Goal: Transaction & Acquisition: Purchase product/service

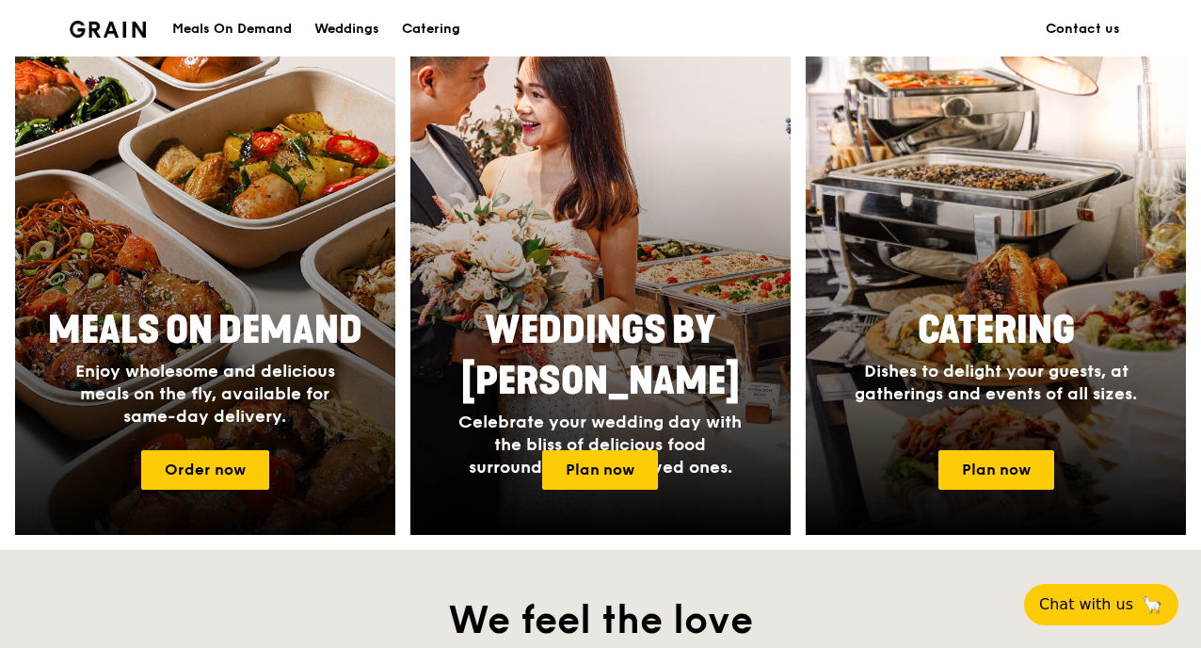
scroll to position [735, 0]
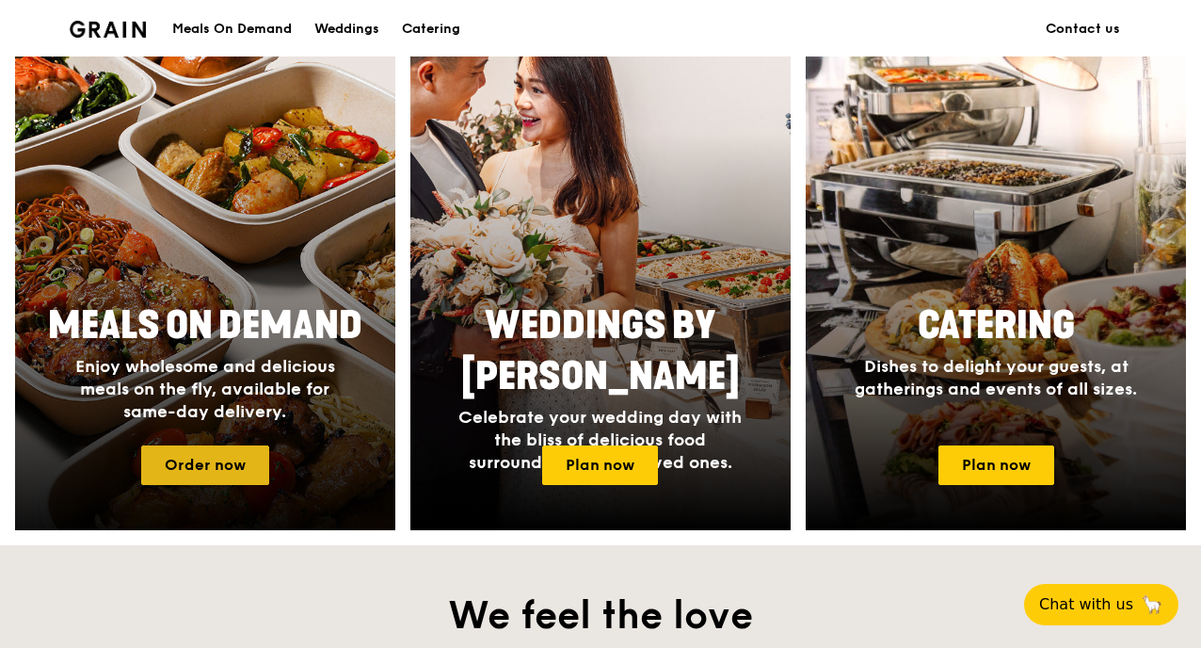
click at [224, 466] on link "Order now" at bounding box center [205, 465] width 128 height 40
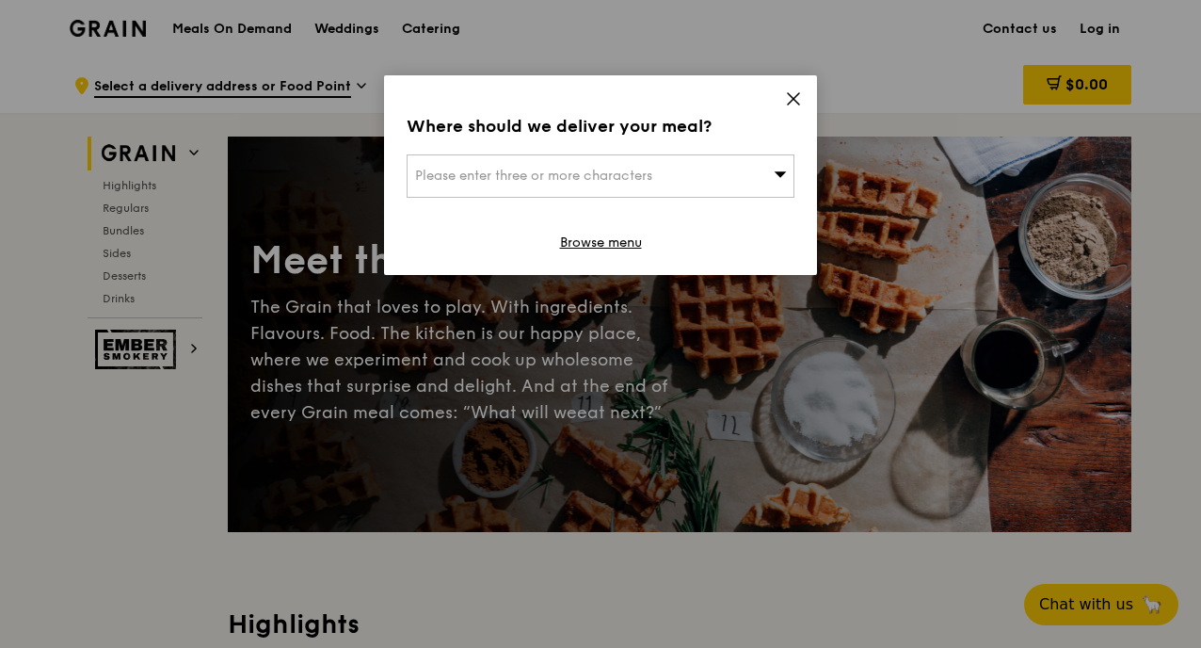
click at [725, 170] on div "Please enter three or more characters" at bounding box center [601, 175] width 388 height 43
type input "531577"
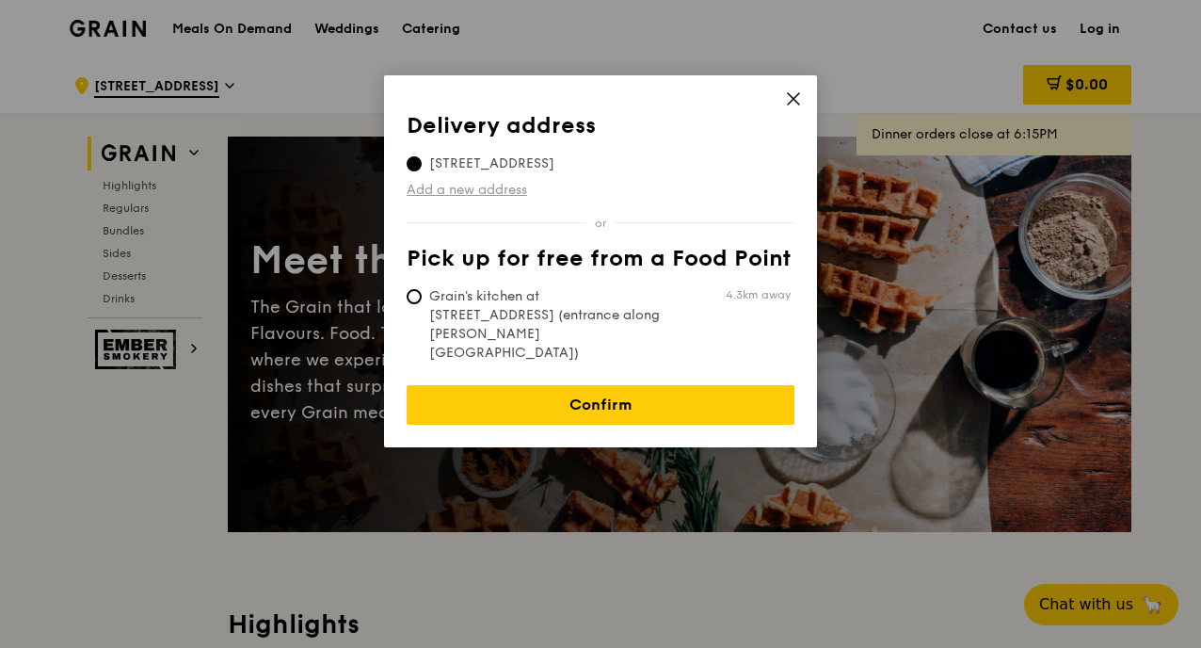
click at [512, 185] on link "Add a new address" at bounding box center [601, 190] width 388 height 19
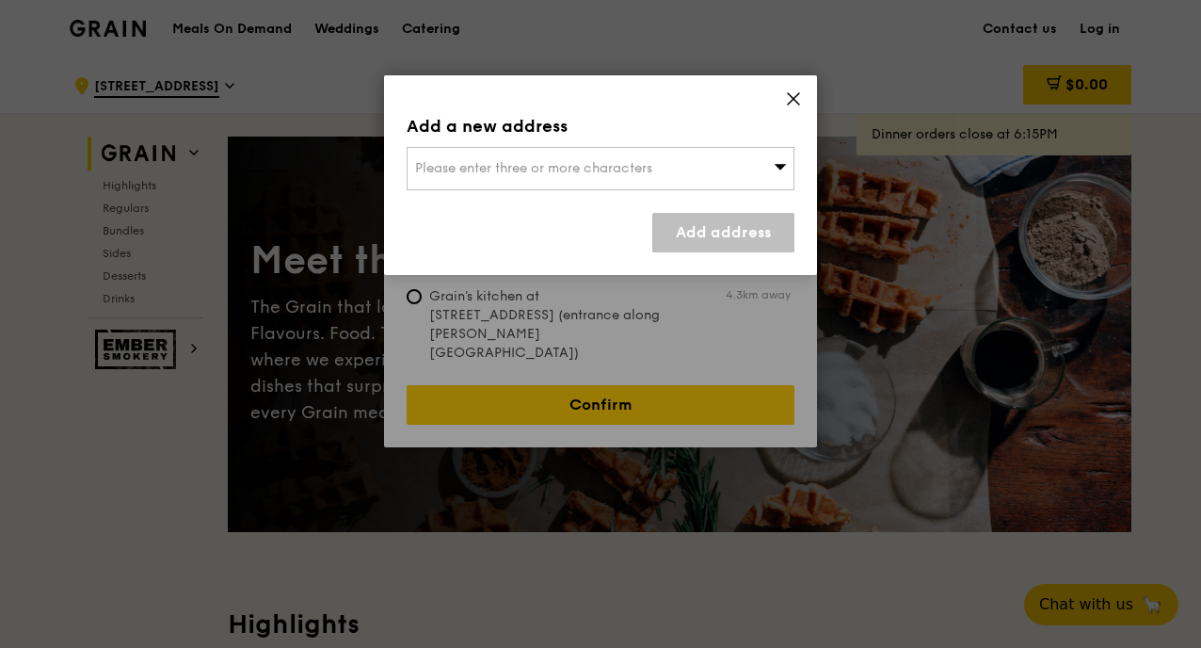
click at [501, 158] on div "Please enter three or more characters" at bounding box center [601, 168] width 388 height 43
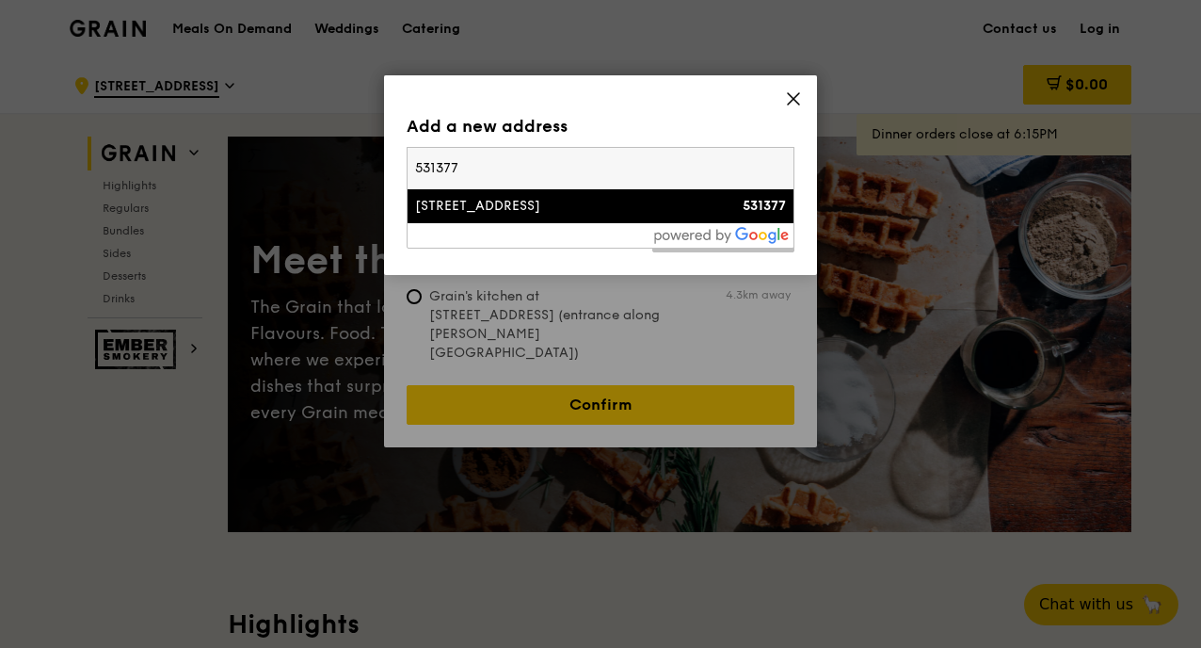
type input "531377"
click at [474, 208] on div "[STREET_ADDRESS]" at bounding box center [554, 206] width 279 height 19
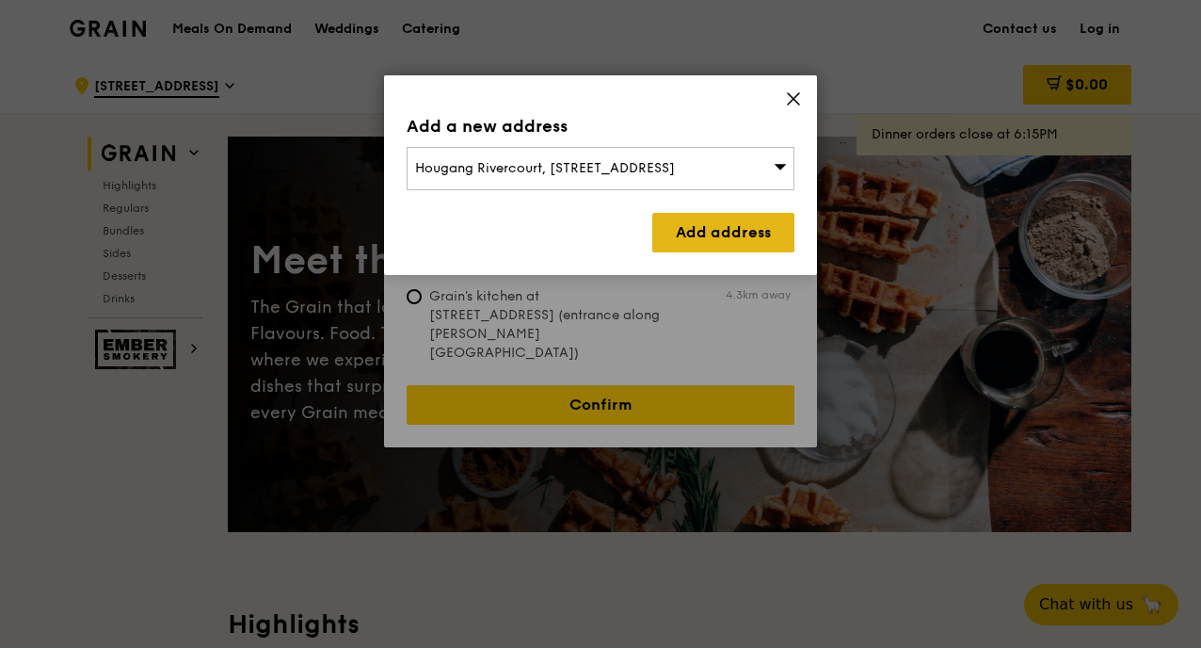
click at [700, 239] on link "Add address" at bounding box center [723, 233] width 142 height 40
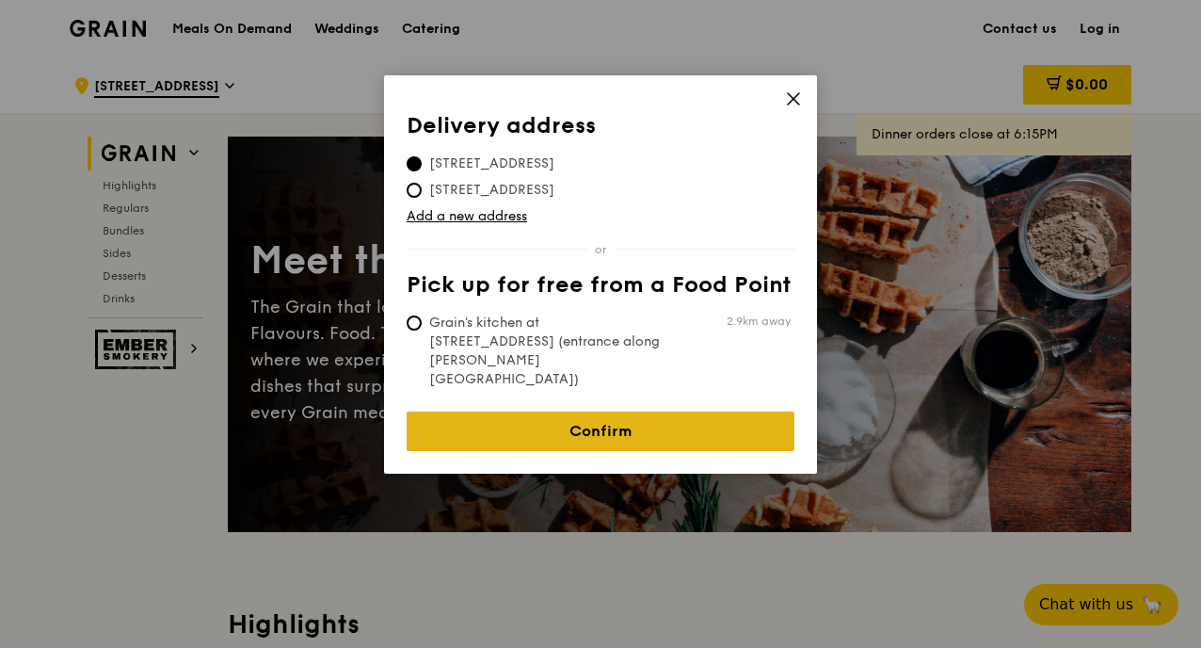
click at [540, 411] on link "Confirm" at bounding box center [601, 431] width 388 height 40
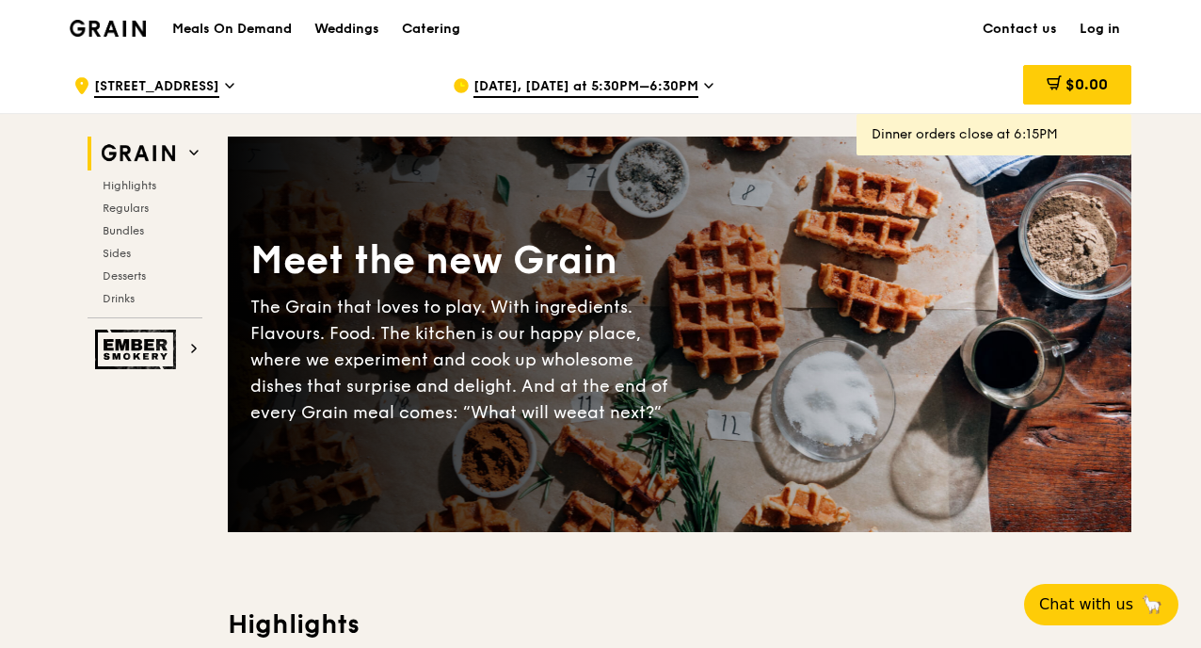
click at [623, 76] on div "[DATE], [DATE] at 5:30PM–6:30PM" at bounding box center [627, 85] width 349 height 56
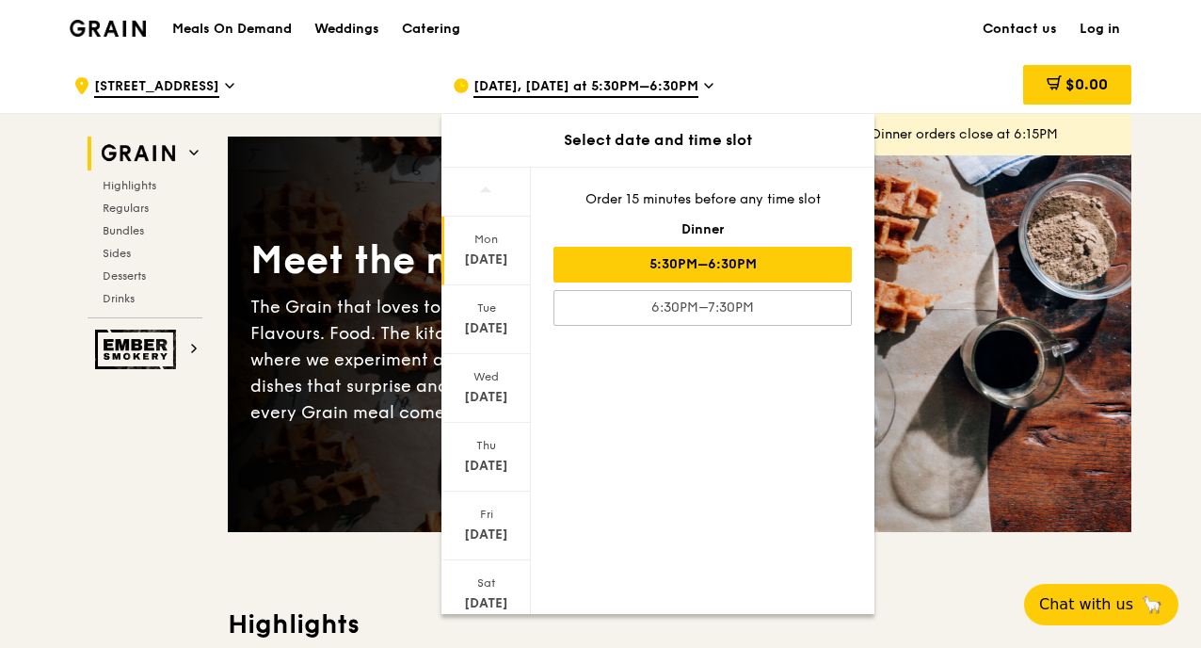
click at [504, 270] on div "[DATE]" at bounding box center [485, 250] width 89 height 69
click at [489, 317] on div "[DATE]" at bounding box center [485, 319] width 89 height 69
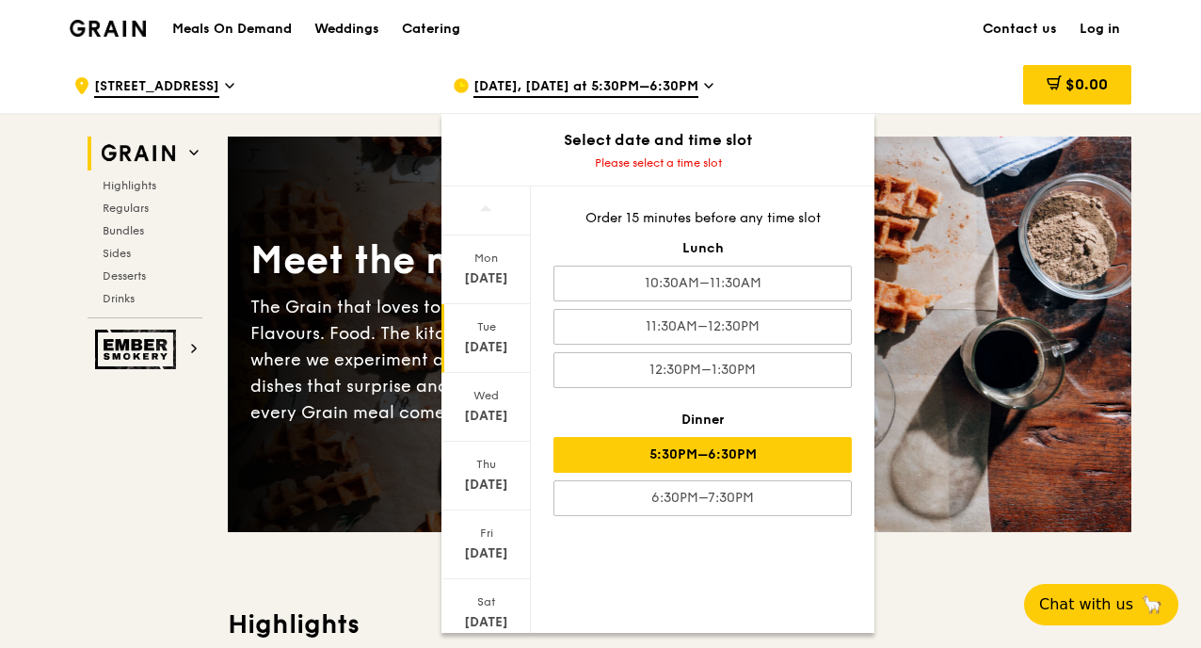
click at [686, 441] on div "5:30PM–6:30PM" at bounding box center [702, 455] width 298 height 36
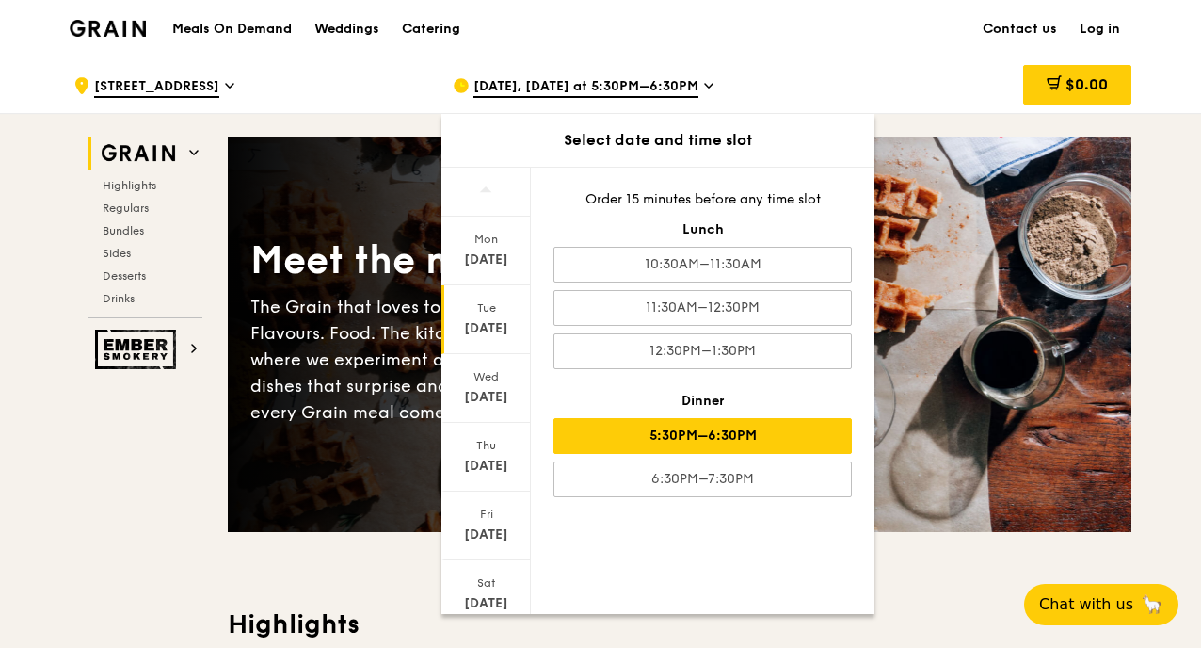
click at [987, 617] on h3 "Highlights" at bounding box center [680, 624] width 904 height 34
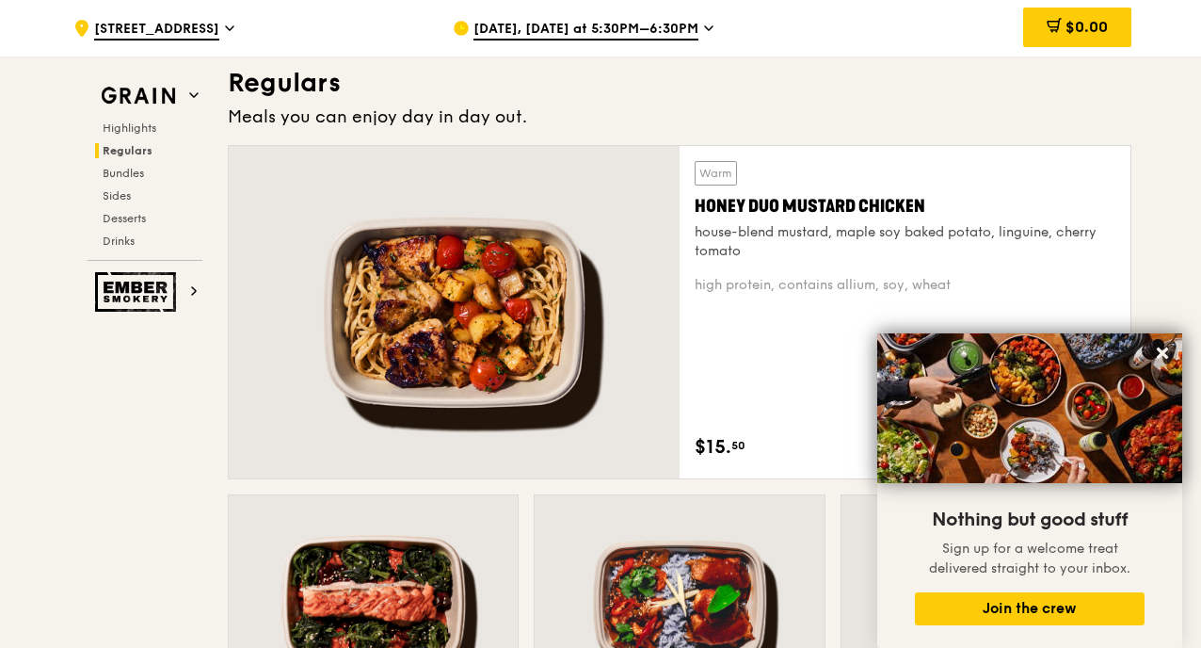
scroll to position [1248, 0]
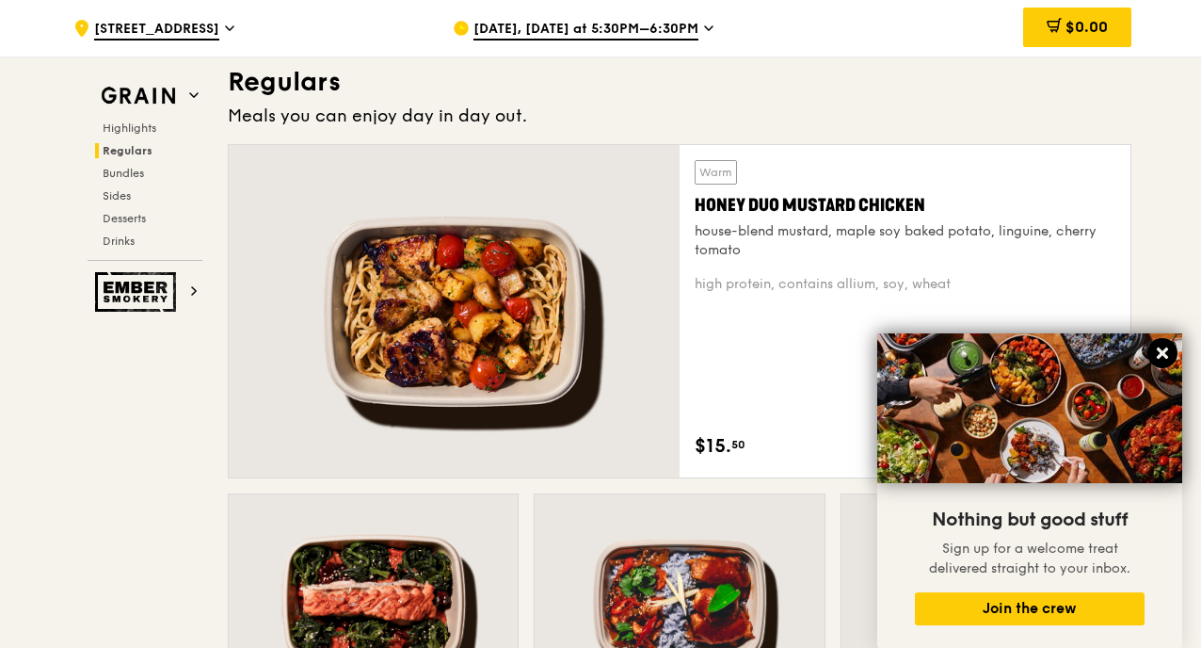
click at [1158, 351] on icon at bounding box center [1162, 352] width 17 height 17
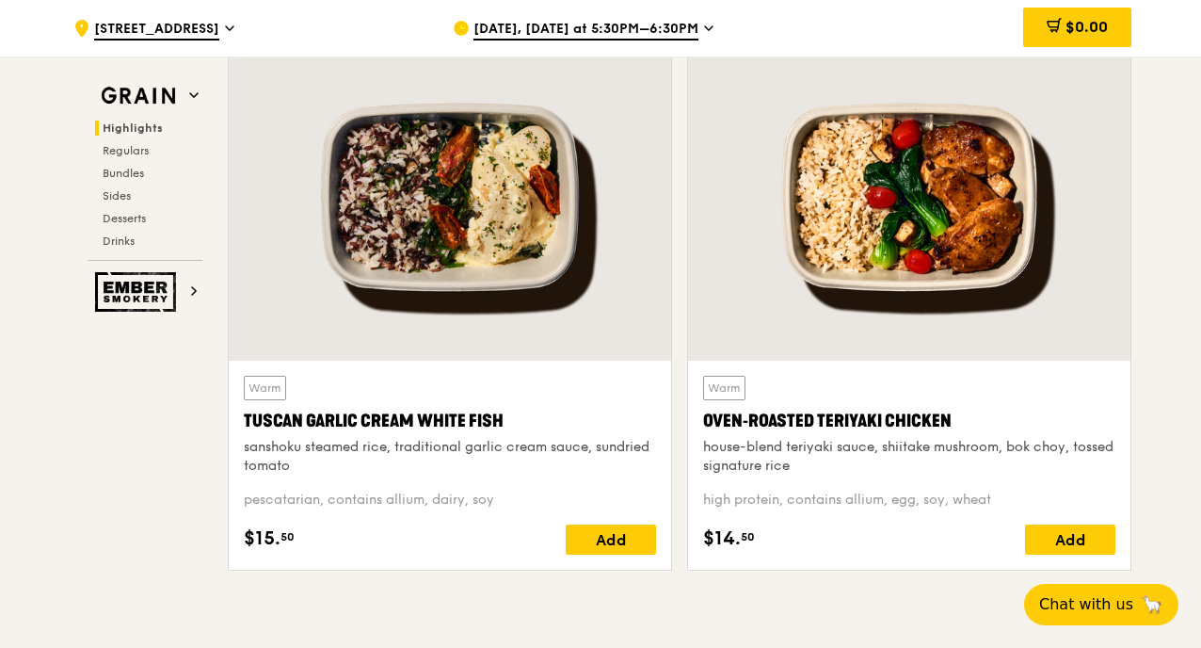
scroll to position [647, 0]
